Goal: Task Accomplishment & Management: Manage account settings

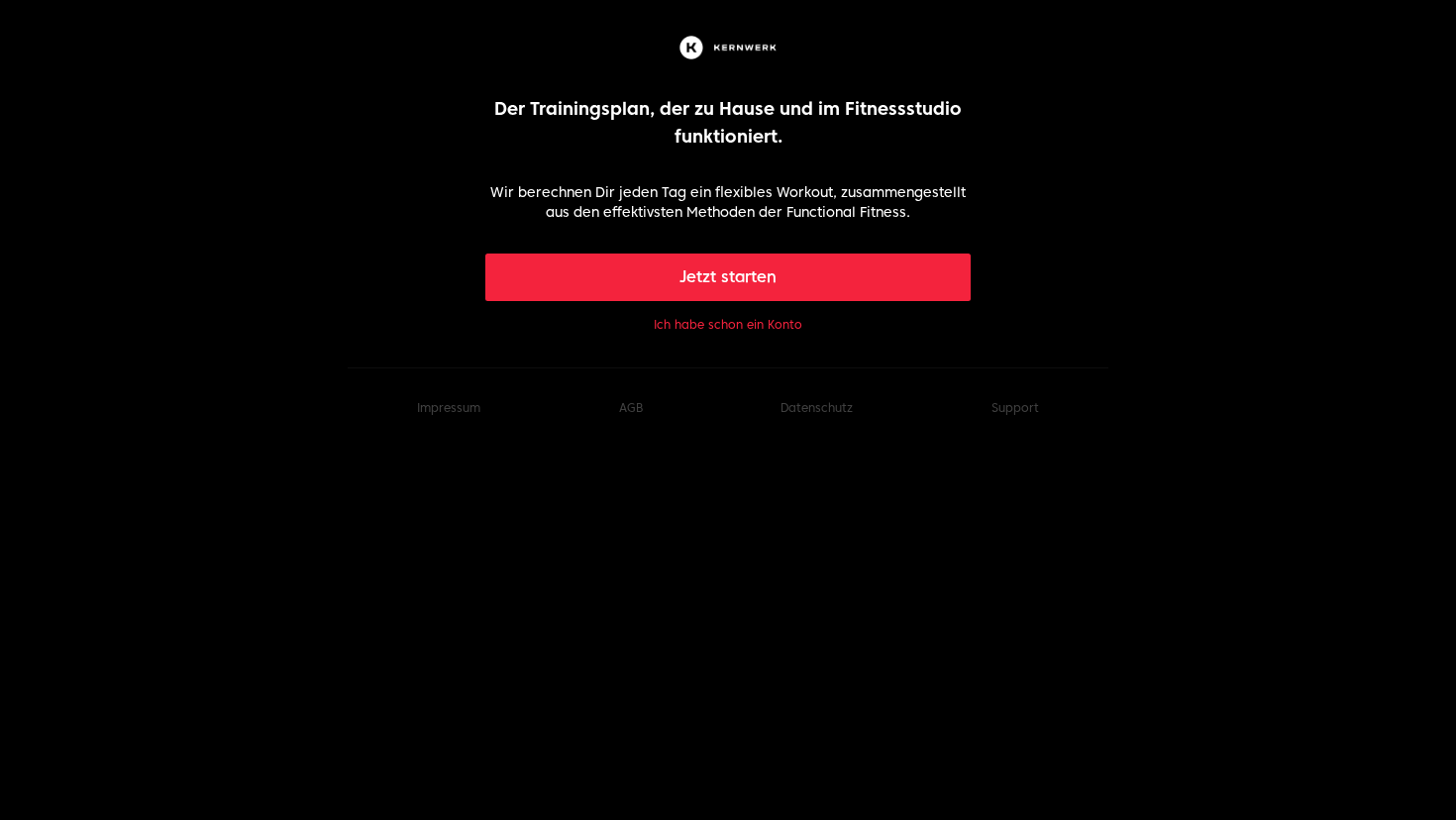
click at [757, 329] on button "Ich habe schon ein Konto" at bounding box center [728, 325] width 148 height 16
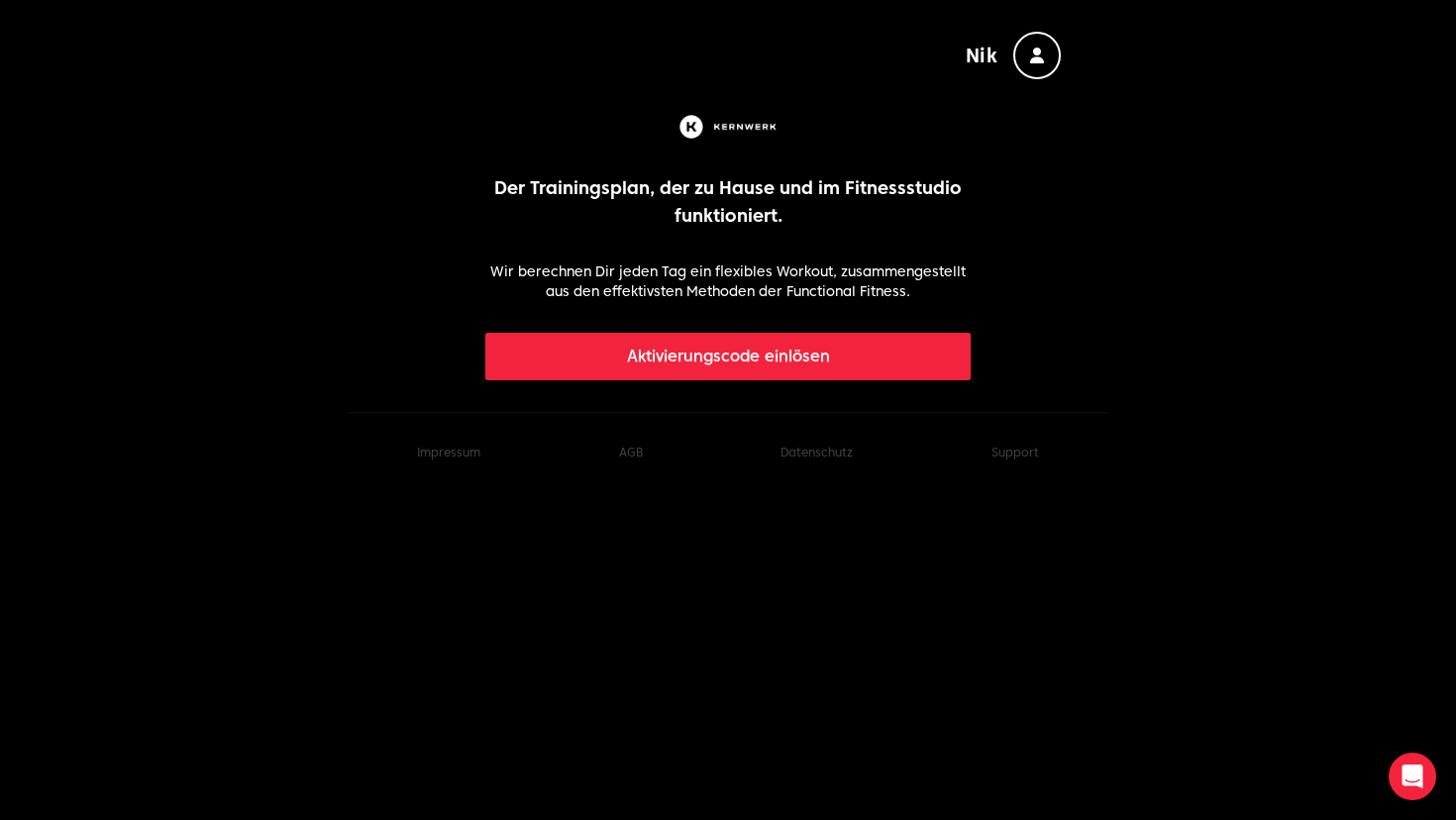
click at [968, 486] on footer "Impressum AGB Datenschutz Support" at bounding box center [728, 452] width 760 height 81
click at [1041, 53] on icon "button" at bounding box center [1037, 56] width 14 height 16
click at [978, 37] on button "Nik" at bounding box center [1014, 56] width 96 height 48
click at [1045, 61] on div "button" at bounding box center [1037, 56] width 48 height 48
click at [1042, 108] on button "Abmelden" at bounding box center [1030, 107] width 80 height 24
